Goal: Information Seeking & Learning: Understand process/instructions

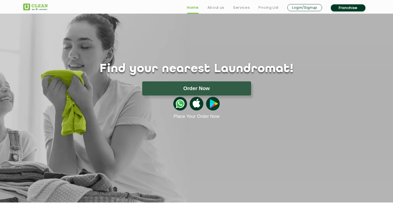
scroll to position [8, 0]
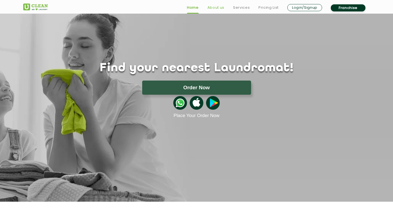
click at [217, 8] on link "About us" at bounding box center [215, 7] width 17 height 7
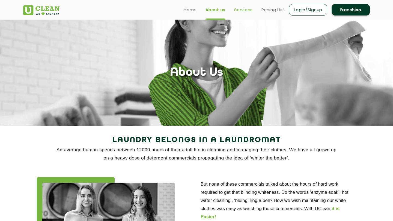
click at [239, 7] on link "Services" at bounding box center [243, 10] width 19 height 7
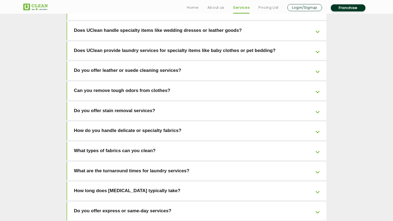
scroll to position [1113, 0]
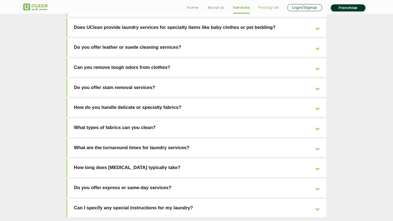
click at [269, 8] on link "Pricing List" at bounding box center [268, 7] width 20 height 7
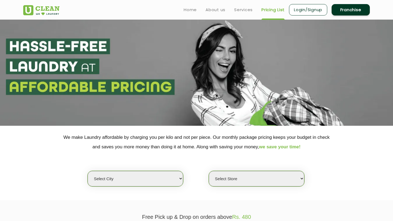
select select "0"
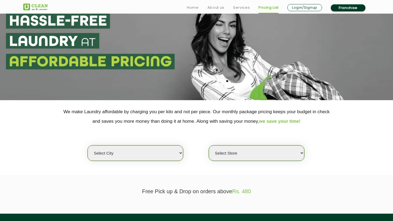
scroll to position [28, 0]
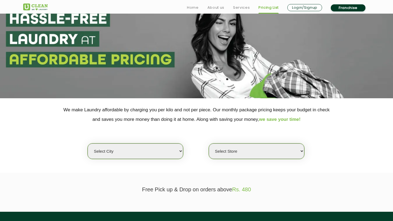
click at [179, 151] on select "Select city [GEOGRAPHIC_DATA] [GEOGRAPHIC_DATA] [GEOGRAPHIC_DATA] [GEOGRAPHIC_D…" at bounding box center [135, 152] width 95 height 16
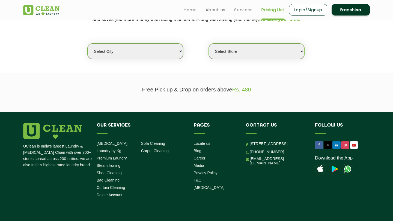
scroll to position [0, 0]
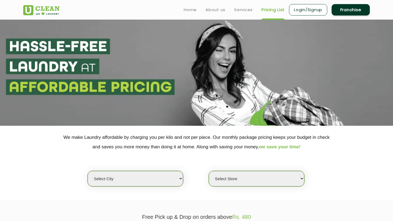
click at [347, 8] on link "Franchise" at bounding box center [350, 9] width 38 height 11
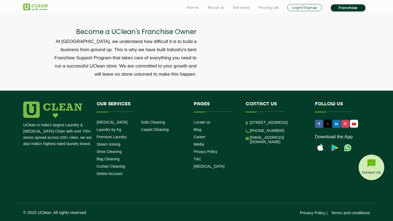
scroll to position [1809, 0]
